Goal: Information Seeking & Learning: Learn about a topic

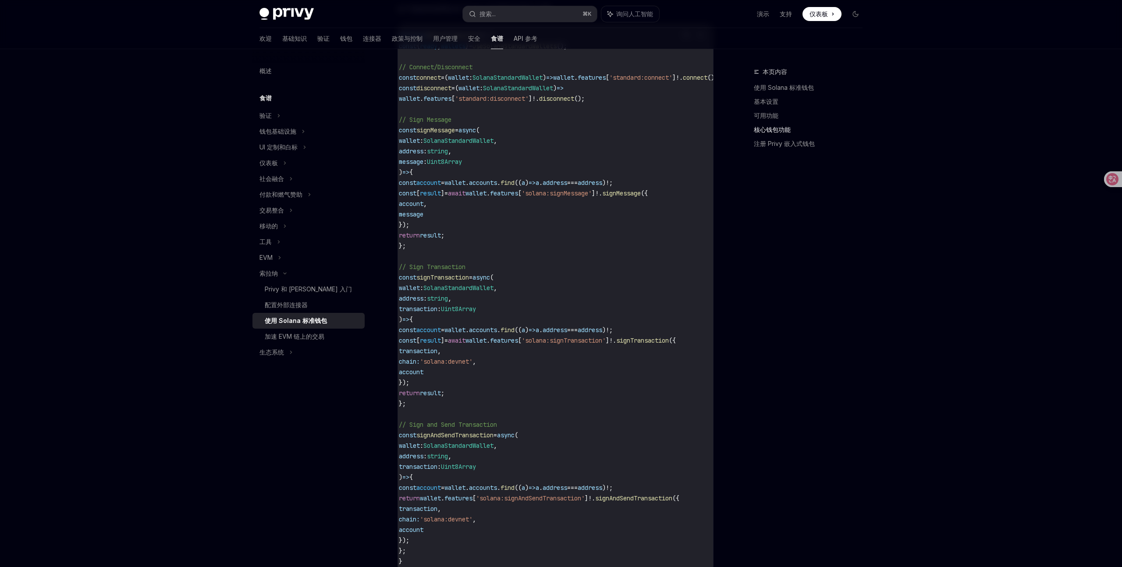
scroll to position [411, 0]
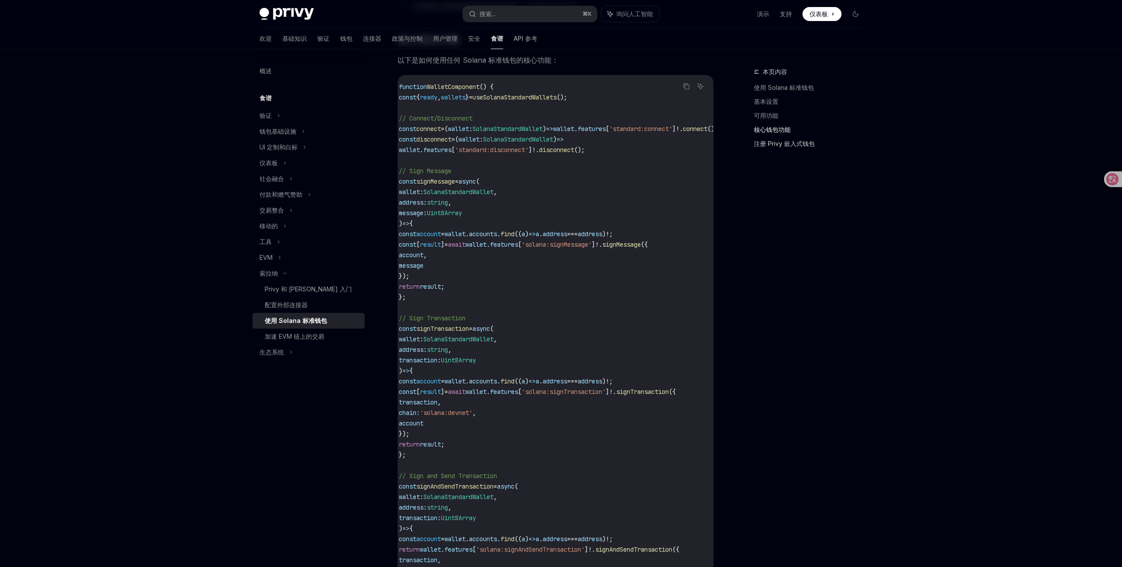
click at [842, 150] on link "注册 Privy 嵌入式钱包" at bounding box center [812, 144] width 116 height 14
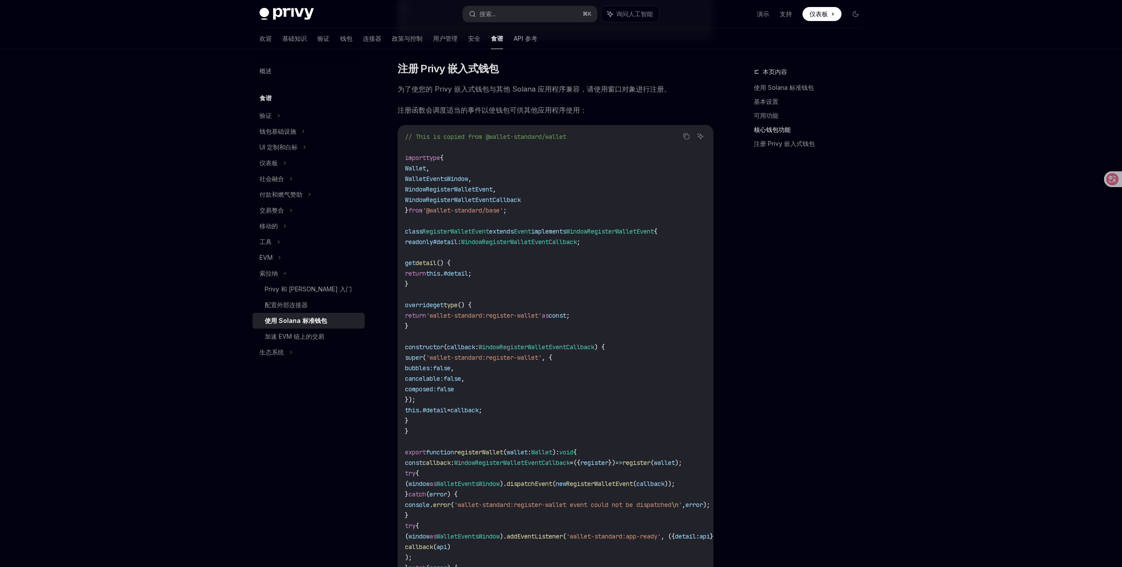
scroll to position [997, 0]
click at [324, 229] on div "移动的" at bounding box center [308, 226] width 112 height 16
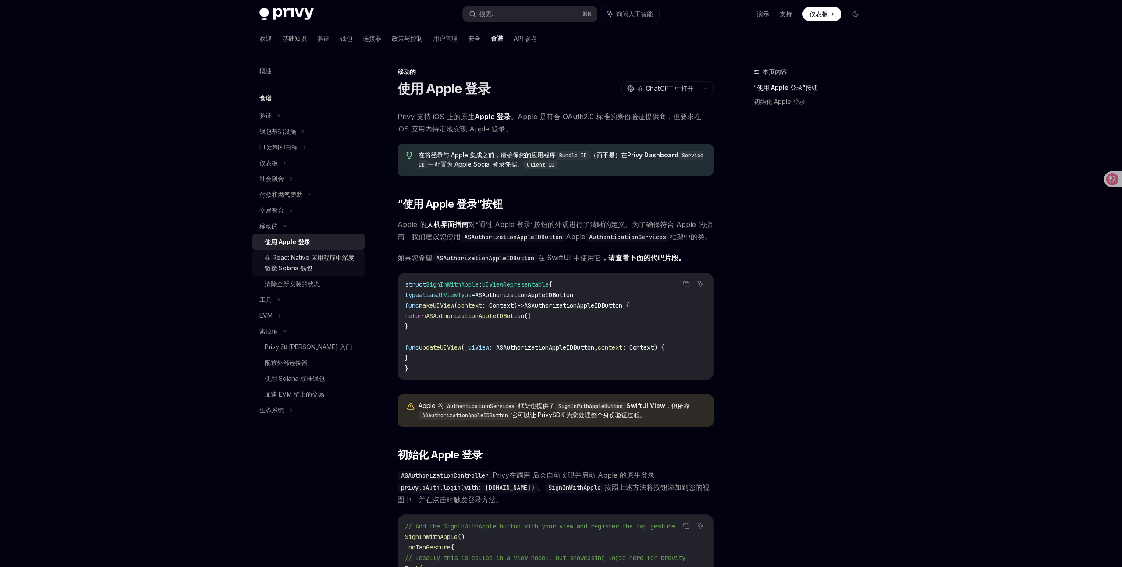
click at [325, 268] on div "在 React Native 应用程序中深度链接 Solana 钱包" at bounding box center [312, 262] width 95 height 21
type textarea "*"
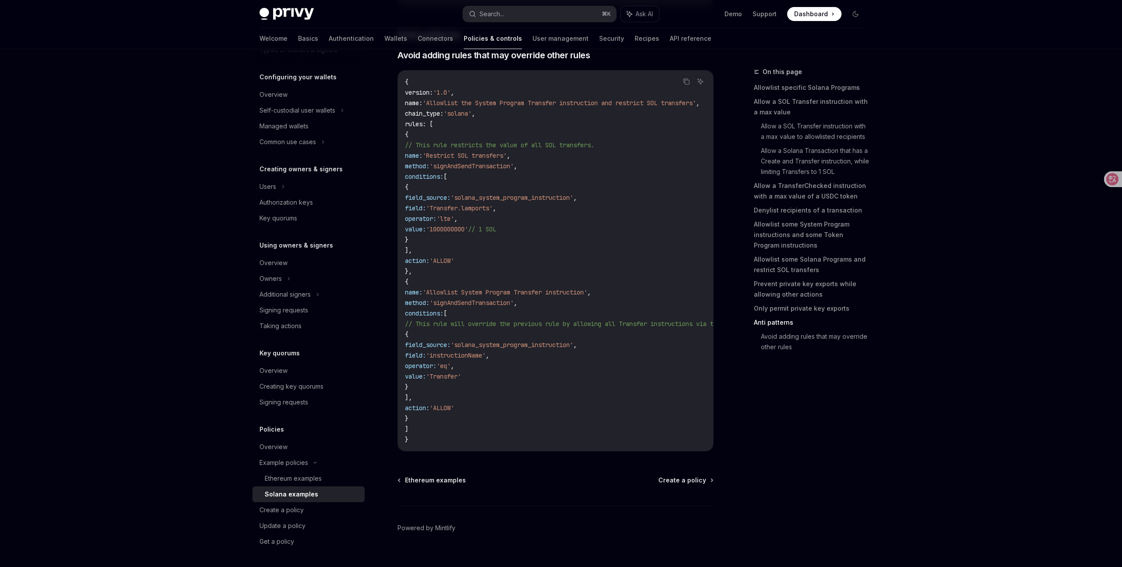
scroll to position [3427, 0]
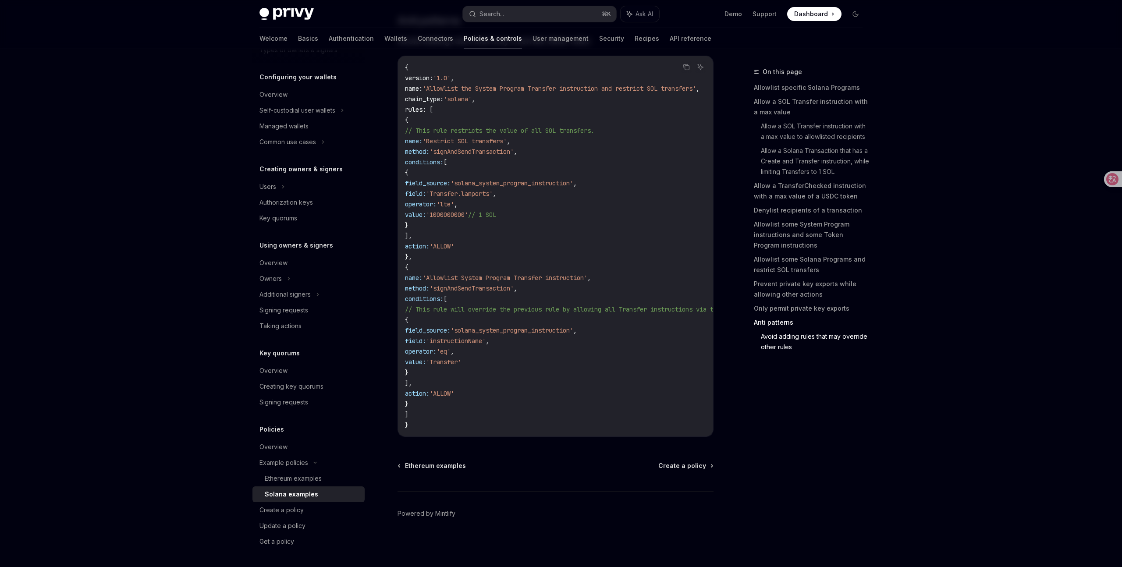
click at [819, 403] on div "On this page Allowlist specific Solana Programs Allow a SOL Transfer instructio…" at bounding box center [802, 317] width 133 height 500
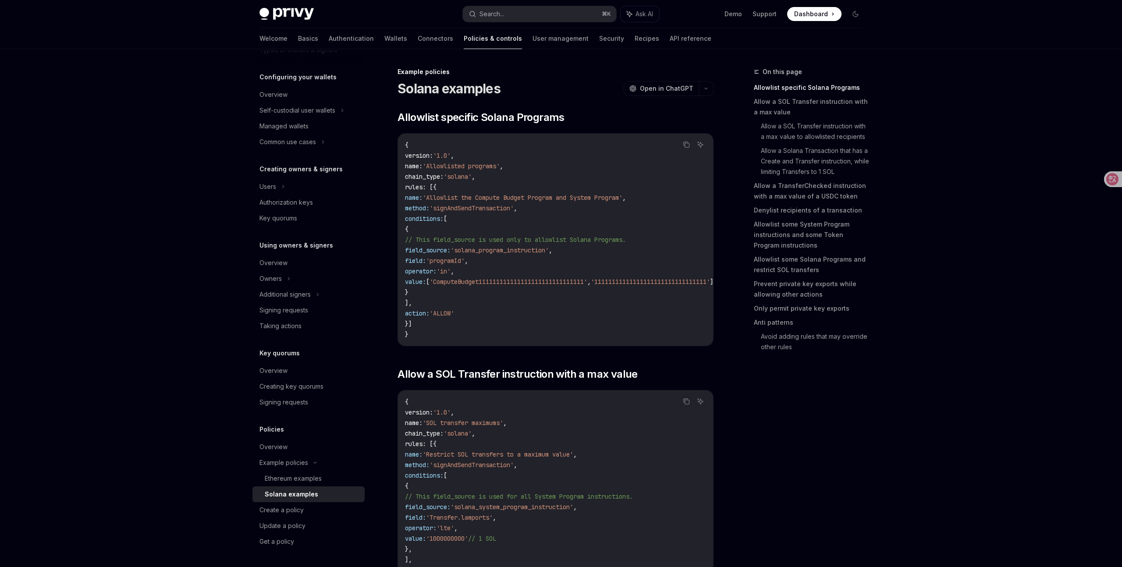
click at [567, 310] on code "{ version : '1.0' , name : 'Allowlisted programs' , chain_type : 'solana' , rul…" at bounding box center [570, 240] width 330 height 200
click at [514, 205] on span "'signAndSendTransaction'" at bounding box center [471, 208] width 84 height 8
copy span "signAndSendTransaction"
click at [665, 296] on code "{ version : '1.0' , name : 'Allowlisted programs' , chain_type : 'solana' , rul…" at bounding box center [570, 240] width 330 height 200
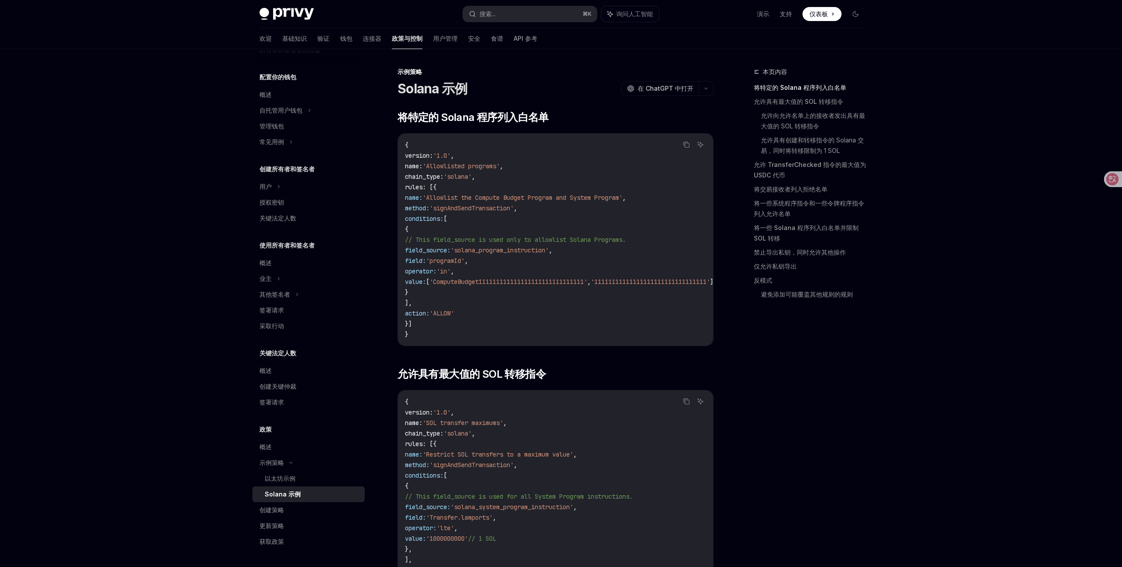
scroll to position [2, 0]
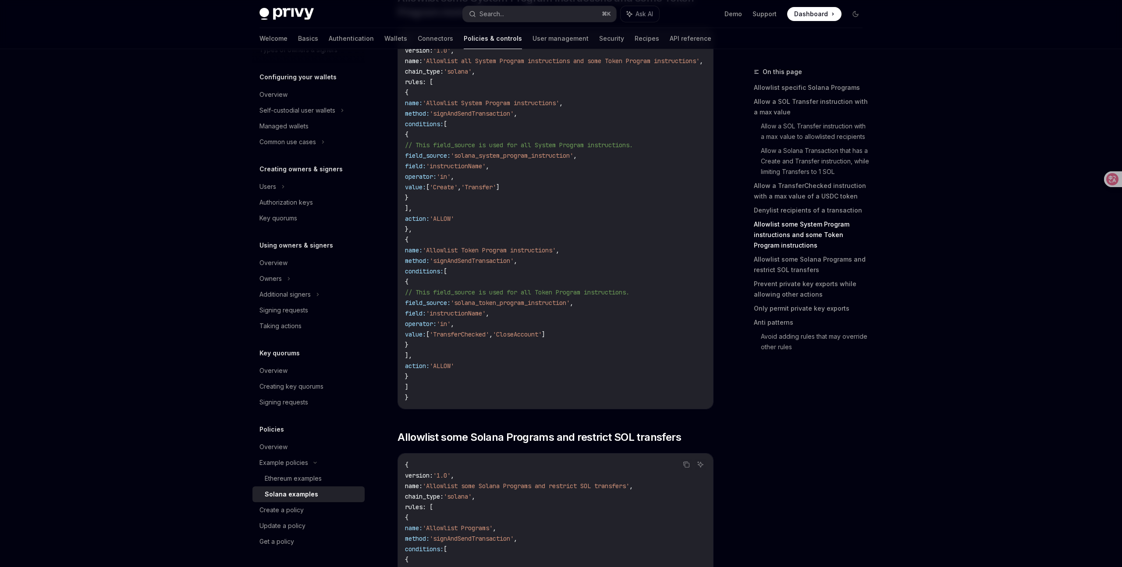
scroll to position [2477, 0]
